Goal: Information Seeking & Learning: Learn about a topic

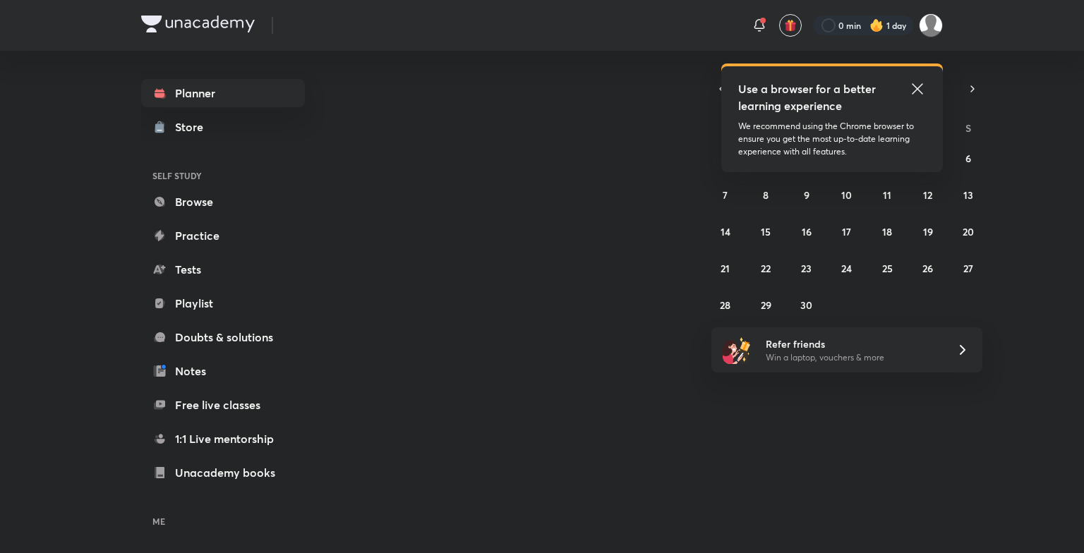
click at [911, 78] on div "Use a browser for a better learning experience We recommend using the Chrome br…" at bounding box center [832, 119] width 222 height 106
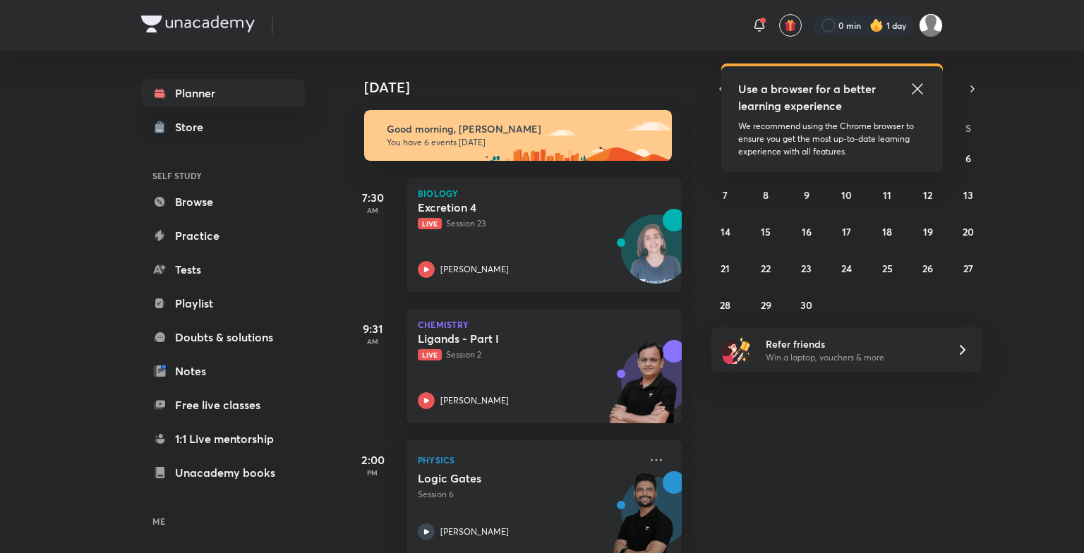
click at [918, 88] on icon at bounding box center [917, 88] width 11 height 11
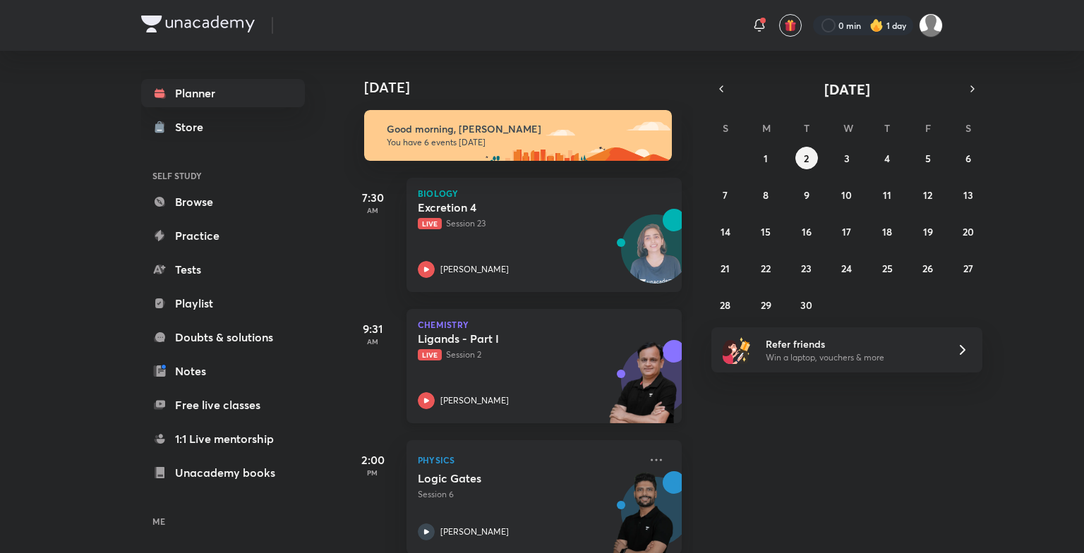
click at [543, 352] on p "Live Session 2" at bounding box center [529, 355] width 222 height 13
click at [573, 343] on h5 "Ligands - Part I" at bounding box center [506, 339] width 176 height 14
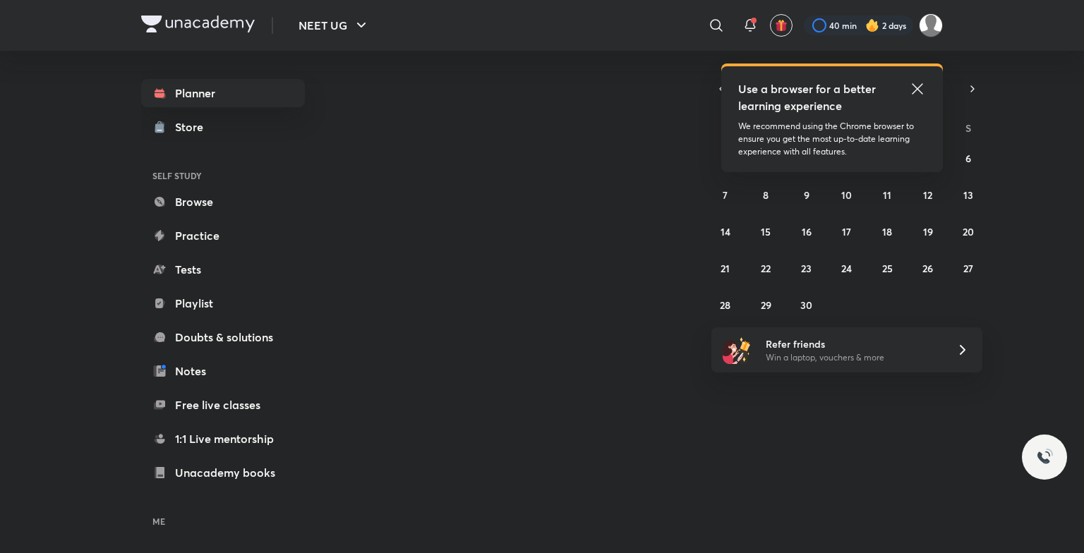
click at [918, 94] on icon at bounding box center [917, 88] width 17 height 17
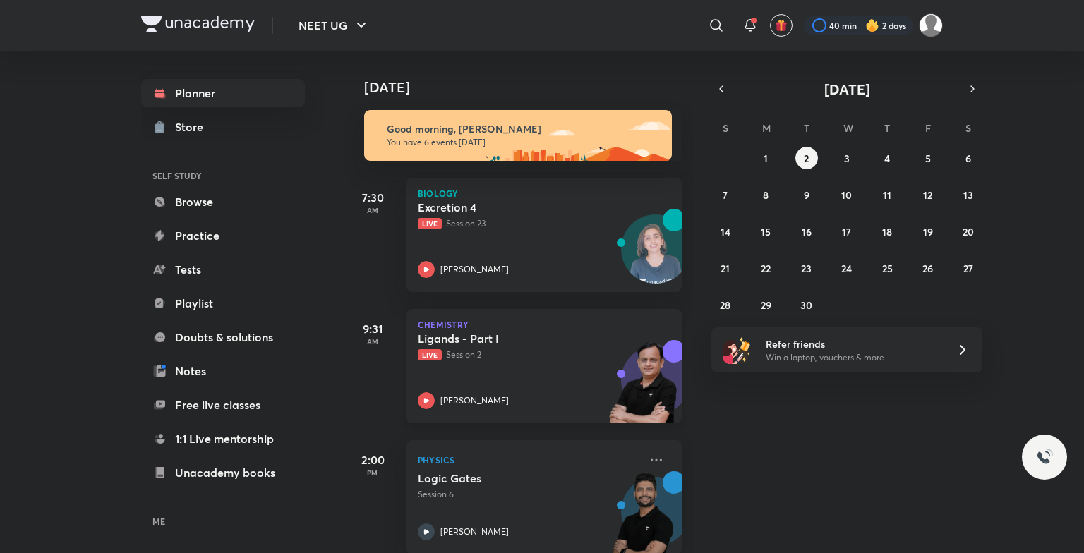
click at [494, 353] on p "Live Session 2" at bounding box center [529, 355] width 222 height 13
